Goal: Task Accomplishment & Management: Manage account settings

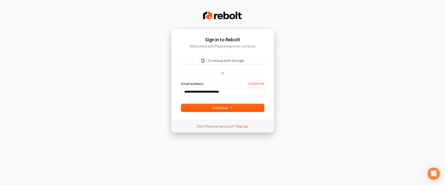
click at [181, 82] on button "submit" at bounding box center [181, 82] width 0 height 0
type input "**********"
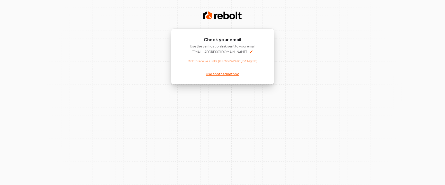
click at [227, 75] on link "Use another method" at bounding box center [222, 74] width 33 height 5
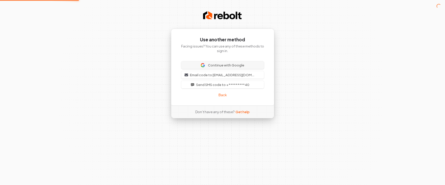
click at [227, 66] on span "Continue with Google" at bounding box center [226, 65] width 36 height 5
